Goal: Information Seeking & Learning: Learn about a topic

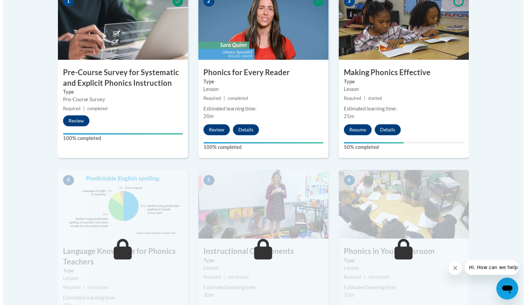
scroll to position [249, 0]
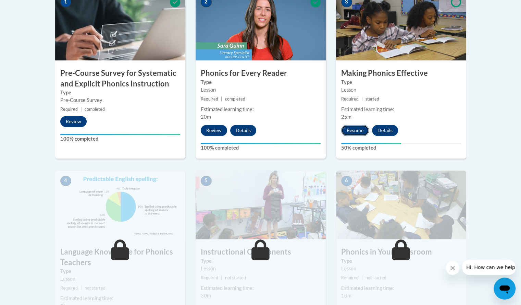
click at [351, 129] on button "Resume" at bounding box center [355, 130] width 28 height 11
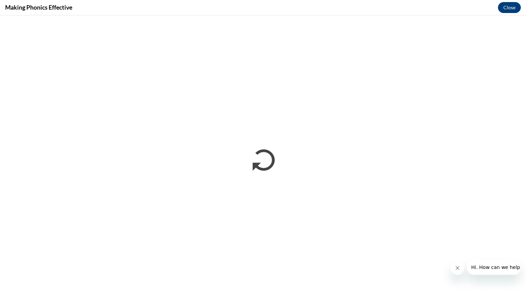
scroll to position [0, 0]
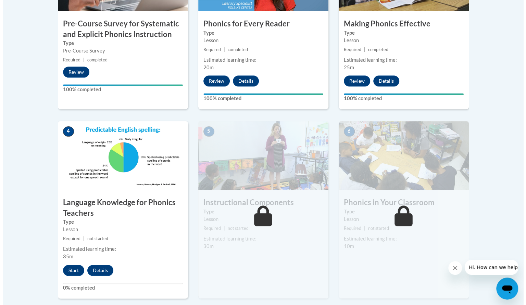
scroll to position [368, 0]
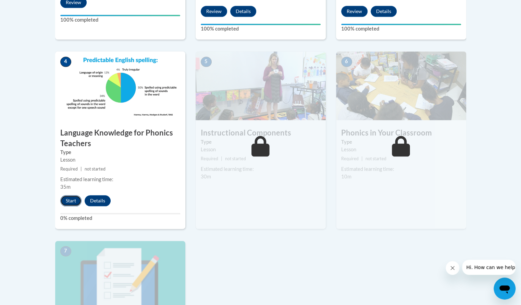
click at [68, 197] on button "Start" at bounding box center [70, 200] width 21 height 11
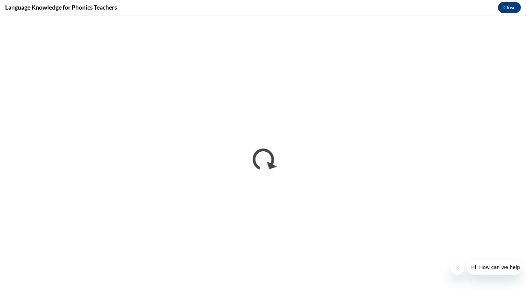
scroll to position [0, 0]
